Goal: Transaction & Acquisition: Purchase product/service

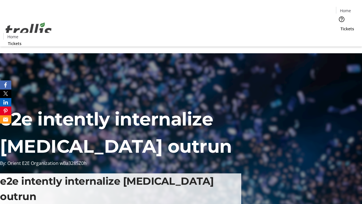
click at [341, 26] on span "Tickets" at bounding box center [348, 29] width 14 height 6
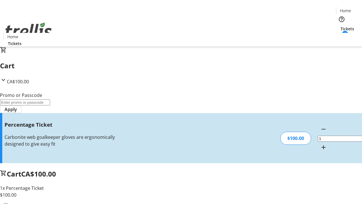
type input "BAR"
